Goal: Contribute content

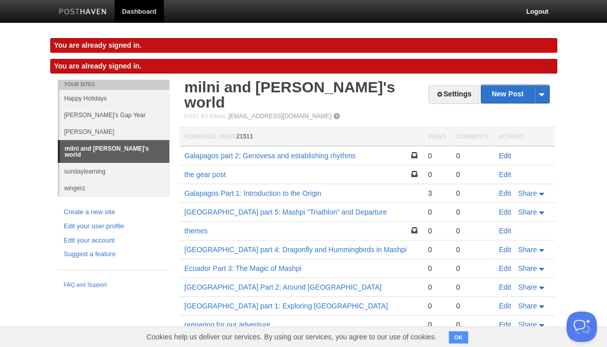
click at [507, 152] on link "Edit" at bounding box center [505, 156] width 12 height 8
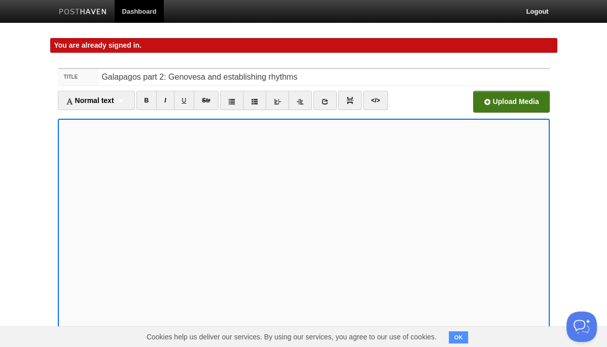
click at [505, 105] on input "file" at bounding box center [205, 105] width 768 height 52
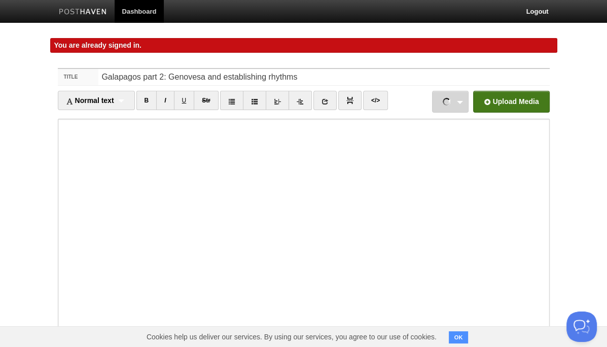
click at [458, 107] on link "20250804 genovesa - darwin bay - hammerheads.mp4 83.21 MB Cancel" at bounding box center [450, 102] width 37 height 22
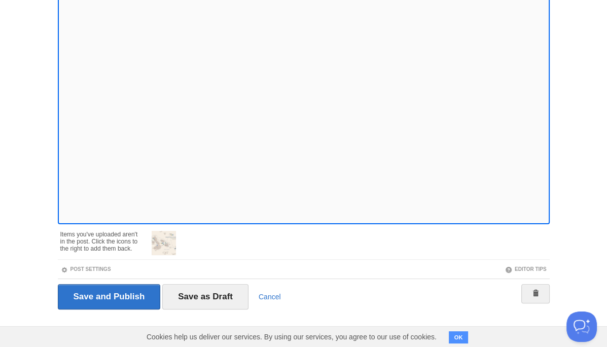
scroll to position [137, 0]
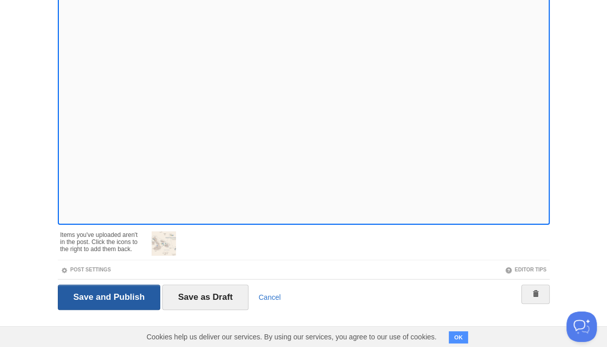
click at [130, 290] on input "Save and Publish" at bounding box center [109, 297] width 103 height 25
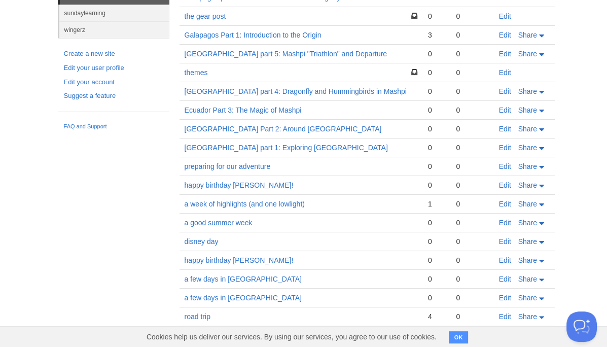
scroll to position [58, 0]
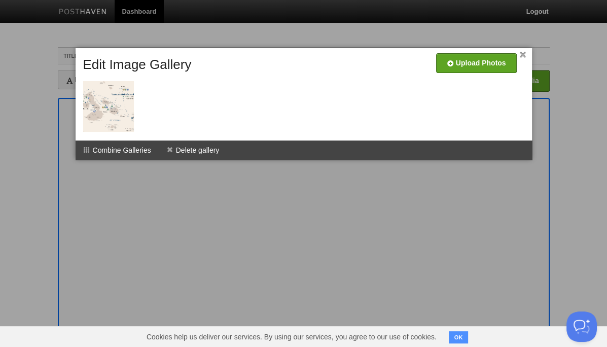
click at [523, 55] on link "×" at bounding box center [523, 55] width 7 height 6
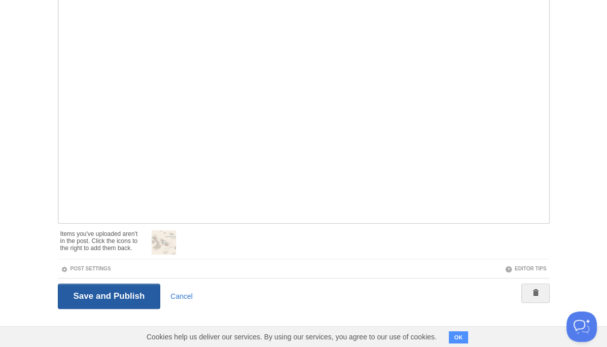
scroll to position [117, 0]
click at [120, 296] on input "Save and Publish" at bounding box center [109, 296] width 103 height 25
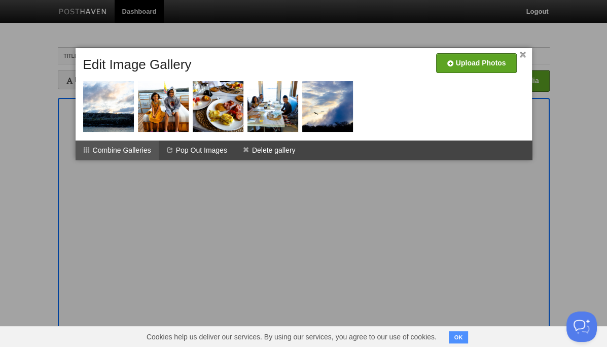
click at [137, 150] on li "Combine Galleries" at bounding box center [117, 149] width 83 height 19
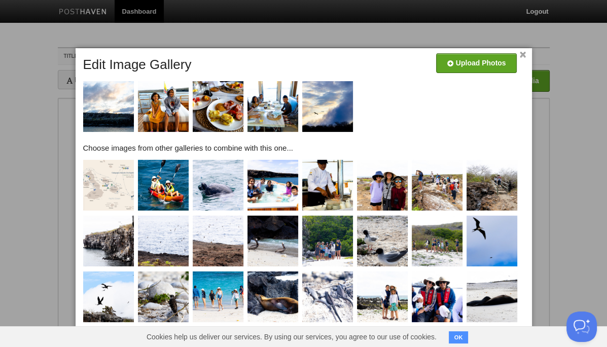
click at [115, 183] on img at bounding box center [108, 185] width 51 height 51
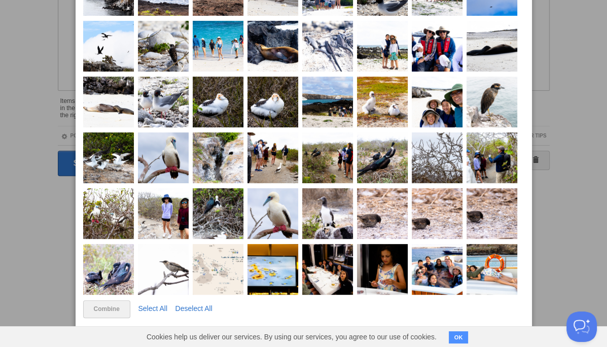
scroll to position [250, 0]
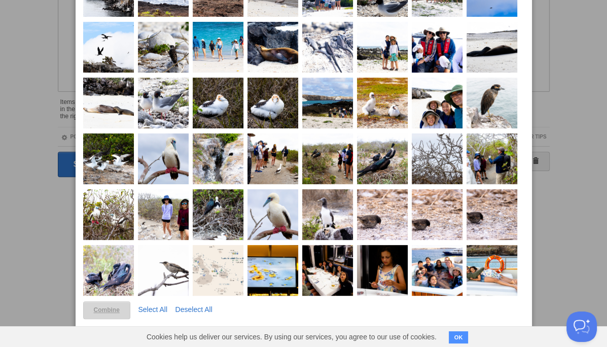
click at [105, 306] on link "Combine" at bounding box center [106, 310] width 47 height 18
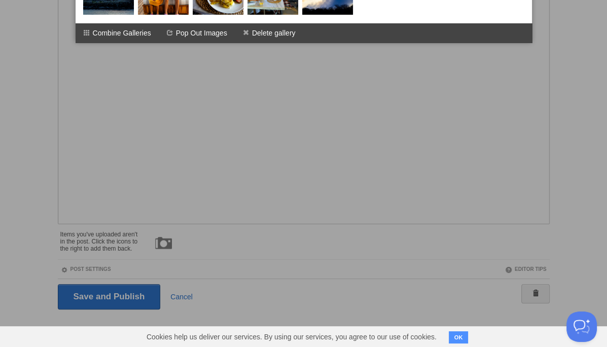
scroll to position [81, 0]
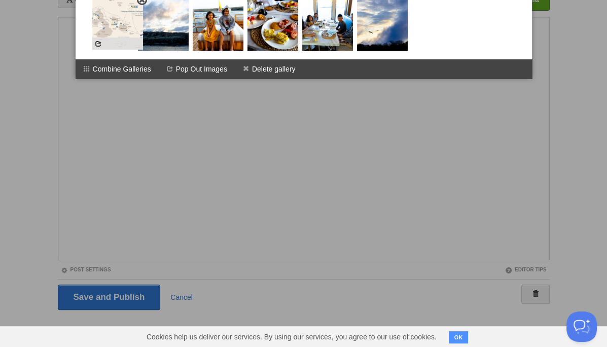
drag, startPoint x: 156, startPoint y: 40, endPoint x: 111, endPoint y: 38, distance: 45.2
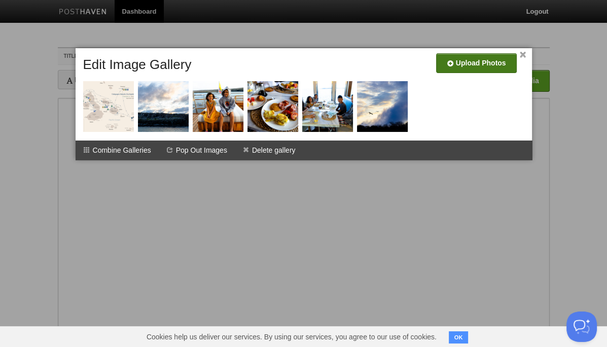
scroll to position [0, 0]
click at [522, 57] on link "×" at bounding box center [523, 55] width 7 height 6
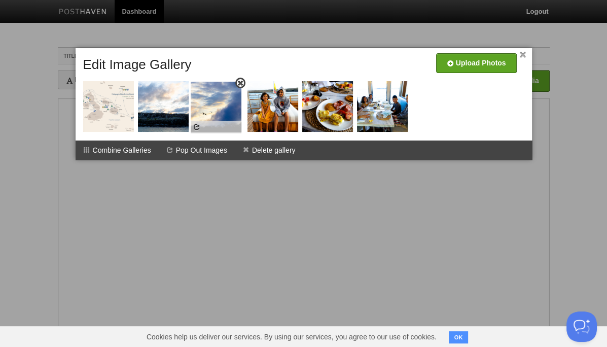
drag, startPoint x: 382, startPoint y: 113, endPoint x: 213, endPoint y: 113, distance: 168.9
click at [523, 55] on link "×" at bounding box center [523, 55] width 7 height 6
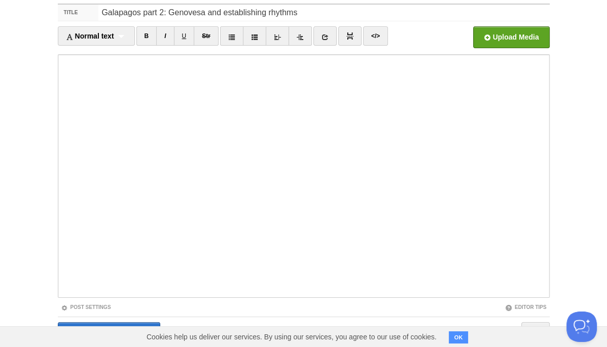
scroll to position [43, 0]
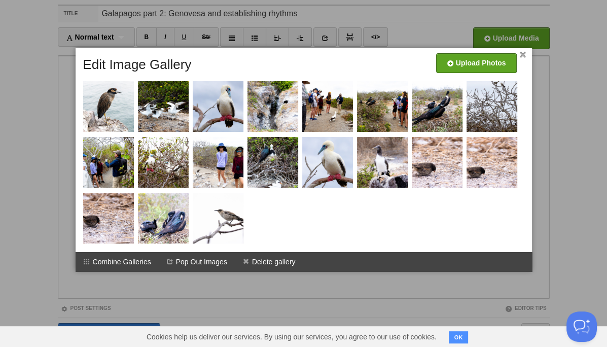
click at [520, 55] on link "×" at bounding box center [523, 55] width 7 height 6
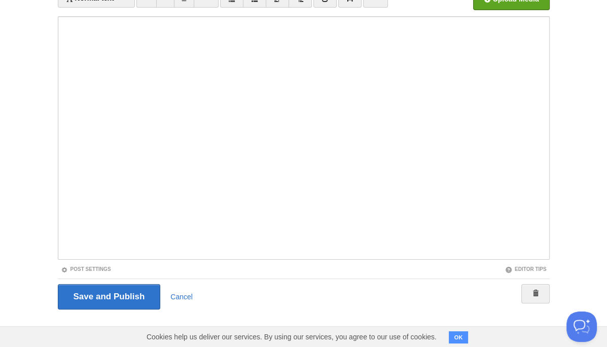
scroll to position [81, 0]
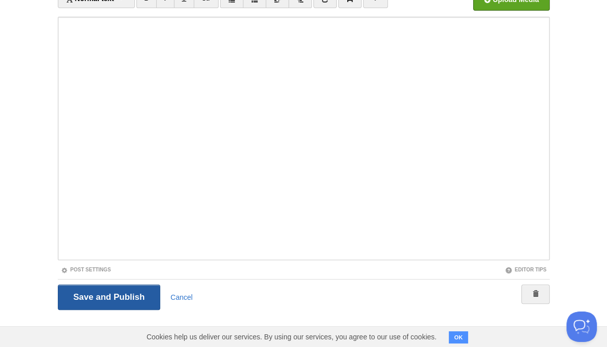
click at [138, 293] on input "Save and Publish" at bounding box center [109, 297] width 103 height 25
